Goal: Task Accomplishment & Management: Manage account settings

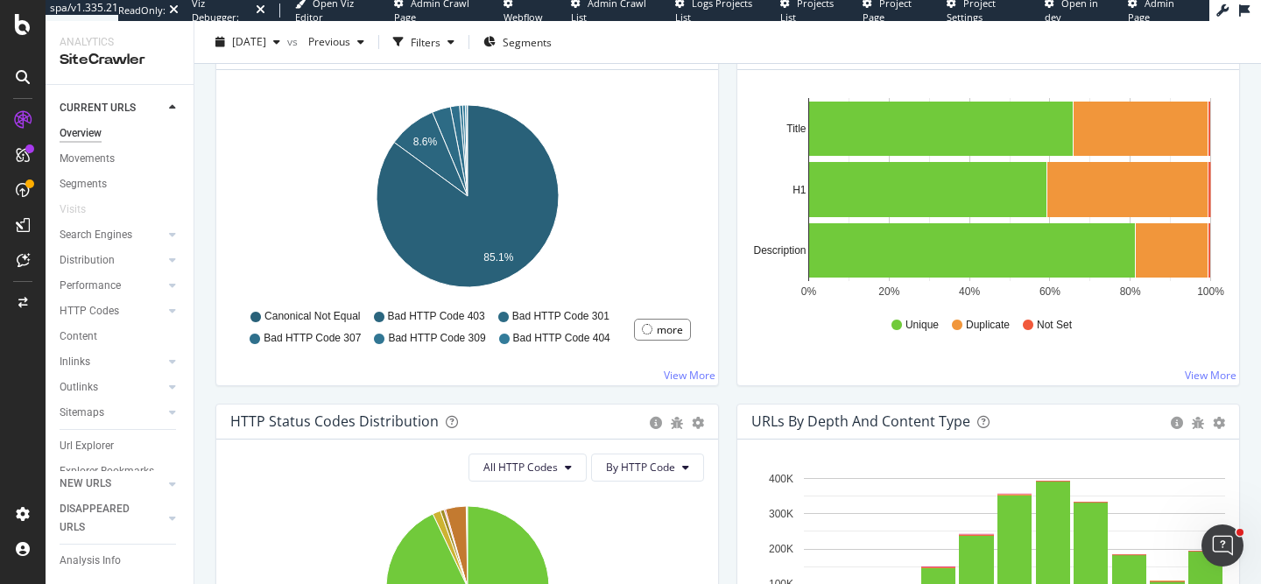
scroll to position [25, 0]
click at [207, 286] on div "Non-Indexable URLs Main Reason Pie Table Export as CSV Add to Custom Report Hol…" at bounding box center [467, 219] width 521 height 370
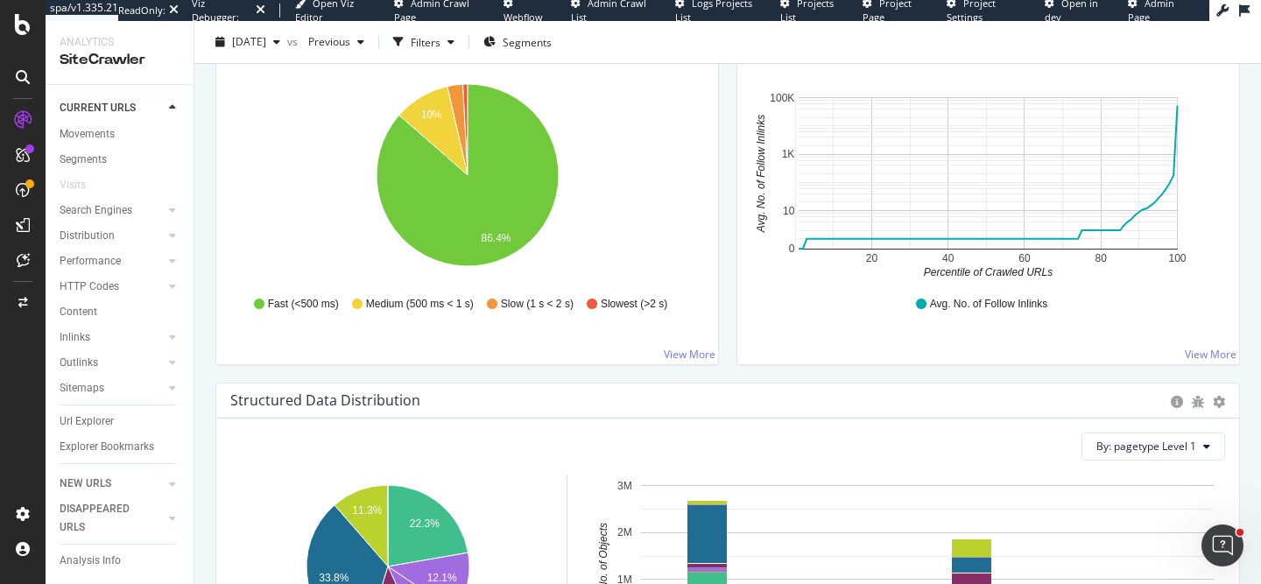
scroll to position [1730, 0]
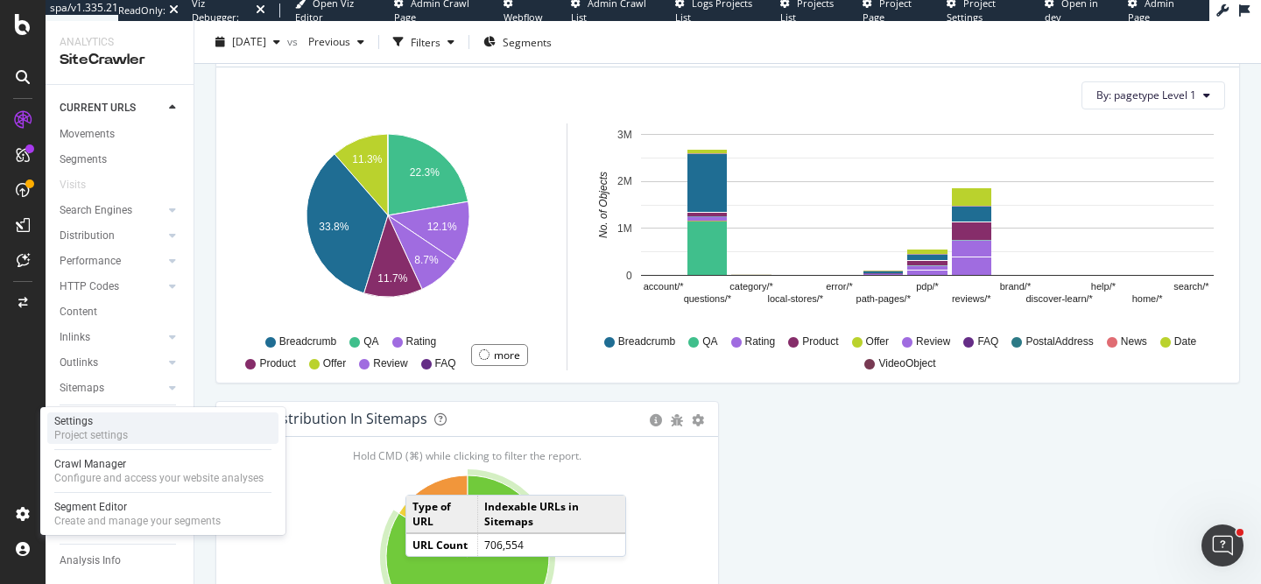
click at [137, 430] on div "Settings Project settings" at bounding box center [162, 428] width 231 height 32
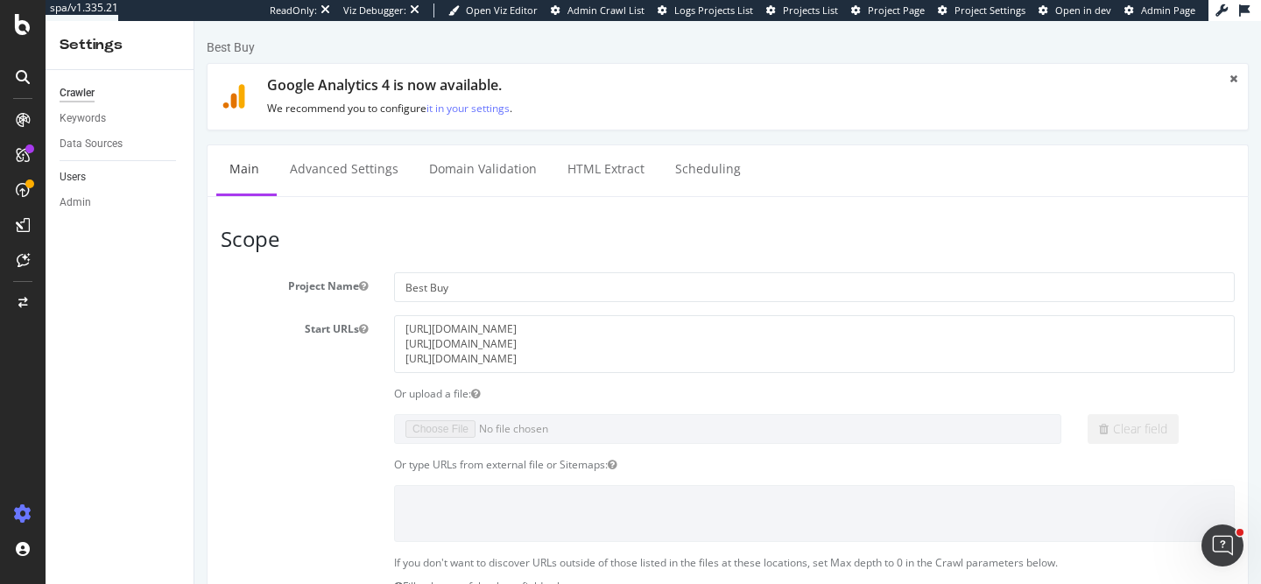
click at [90, 177] on link "Users" at bounding box center [121, 177] width 122 height 18
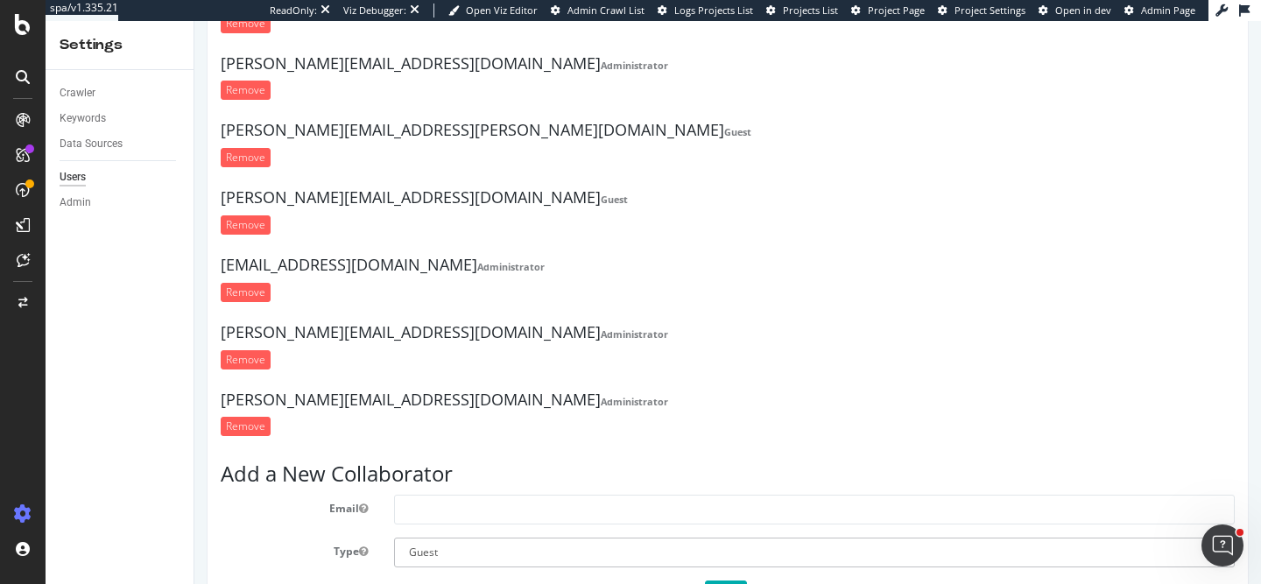
scroll to position [140, 0]
